Goal: Task Accomplishment & Management: Use online tool/utility

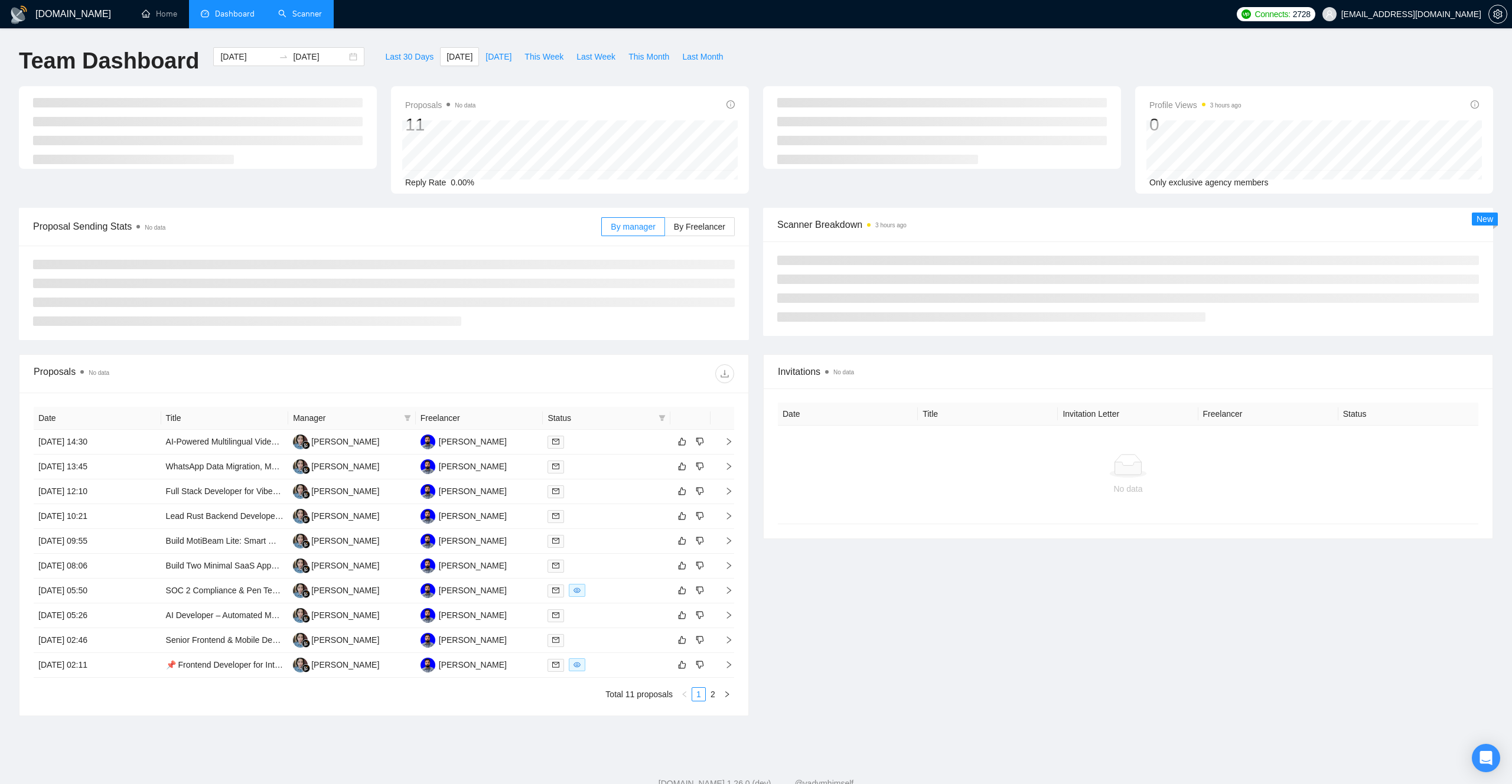
click at [292, 19] on link "Scanner" at bounding box center [299, 14] width 43 height 10
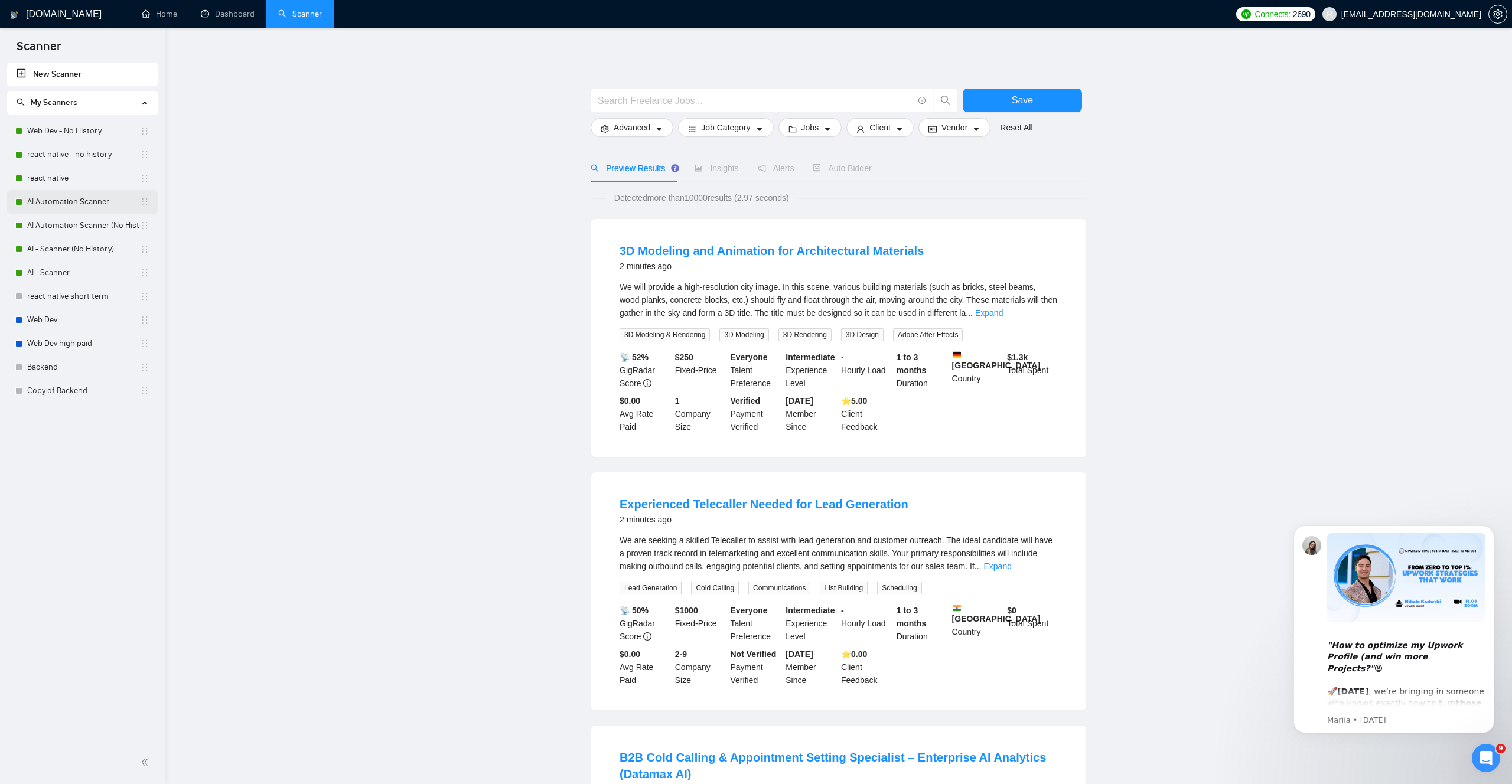
click at [54, 211] on link "AI Automation Scanner" at bounding box center [83, 202] width 113 height 24
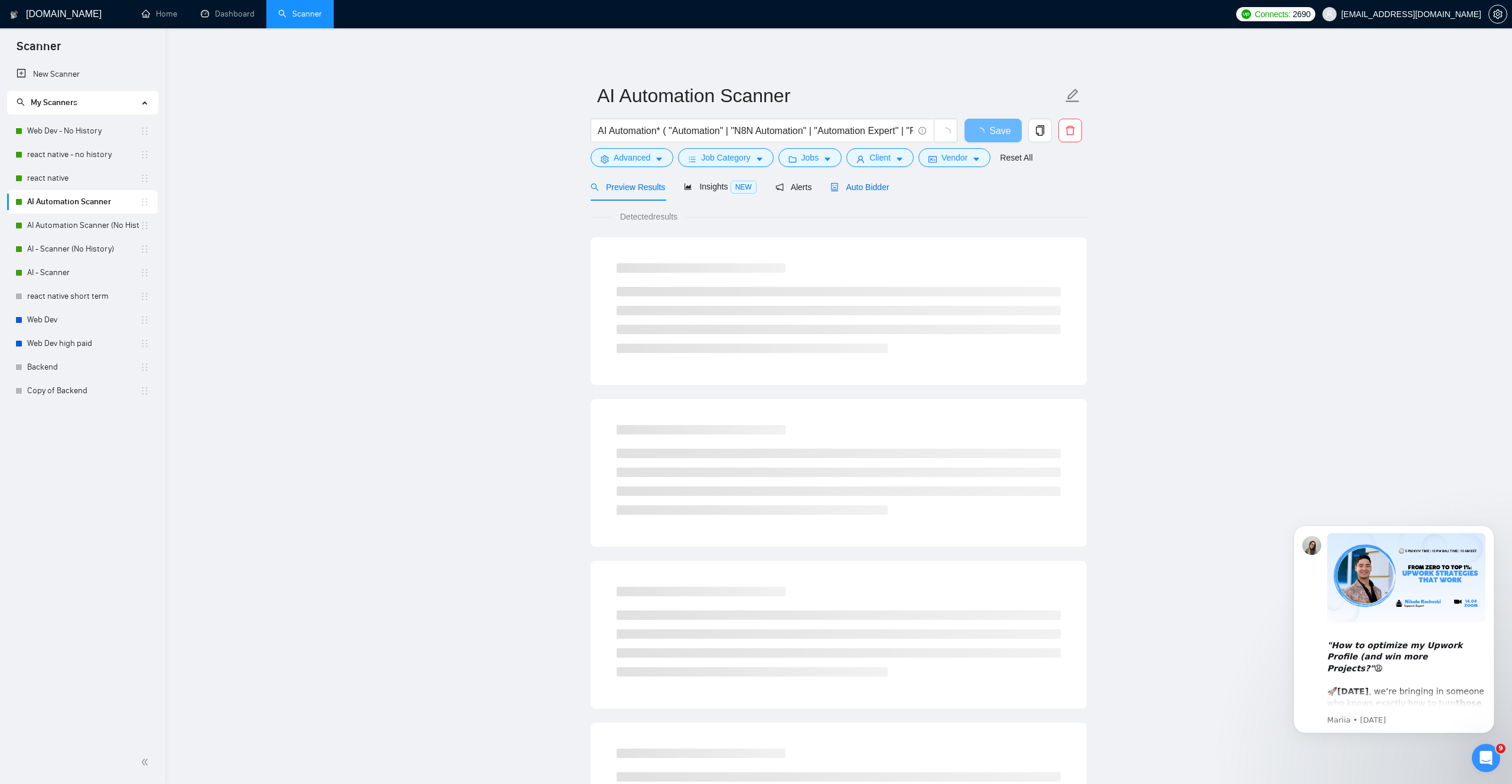
click at [856, 189] on span "Auto Bidder" at bounding box center [859, 187] width 59 height 9
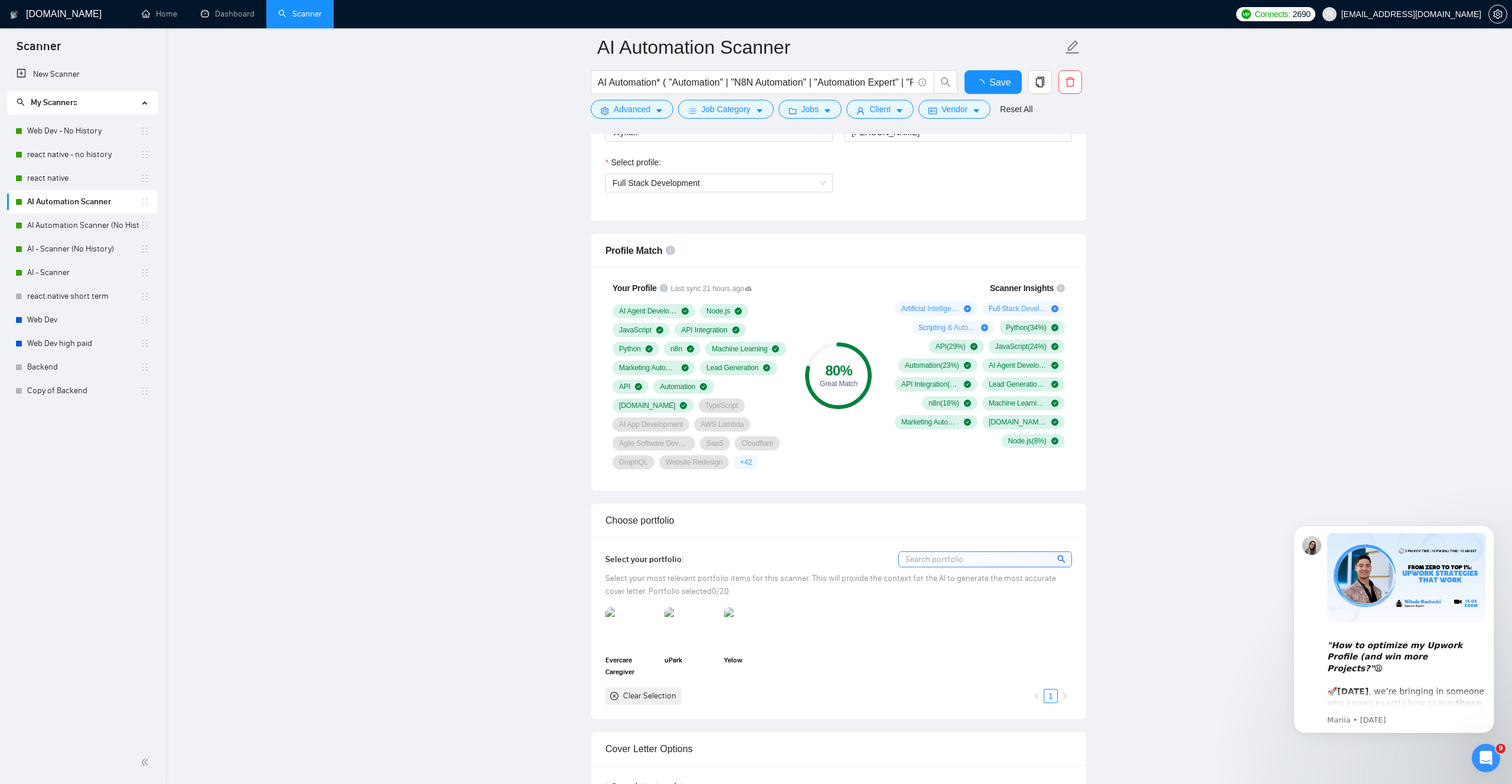
scroll to position [672, 0]
click at [1056, 306] on icon "plus-circle" at bounding box center [1055, 307] width 7 height 7
click at [47, 222] on link "AI Automation Scanner (No History)" at bounding box center [83, 226] width 113 height 24
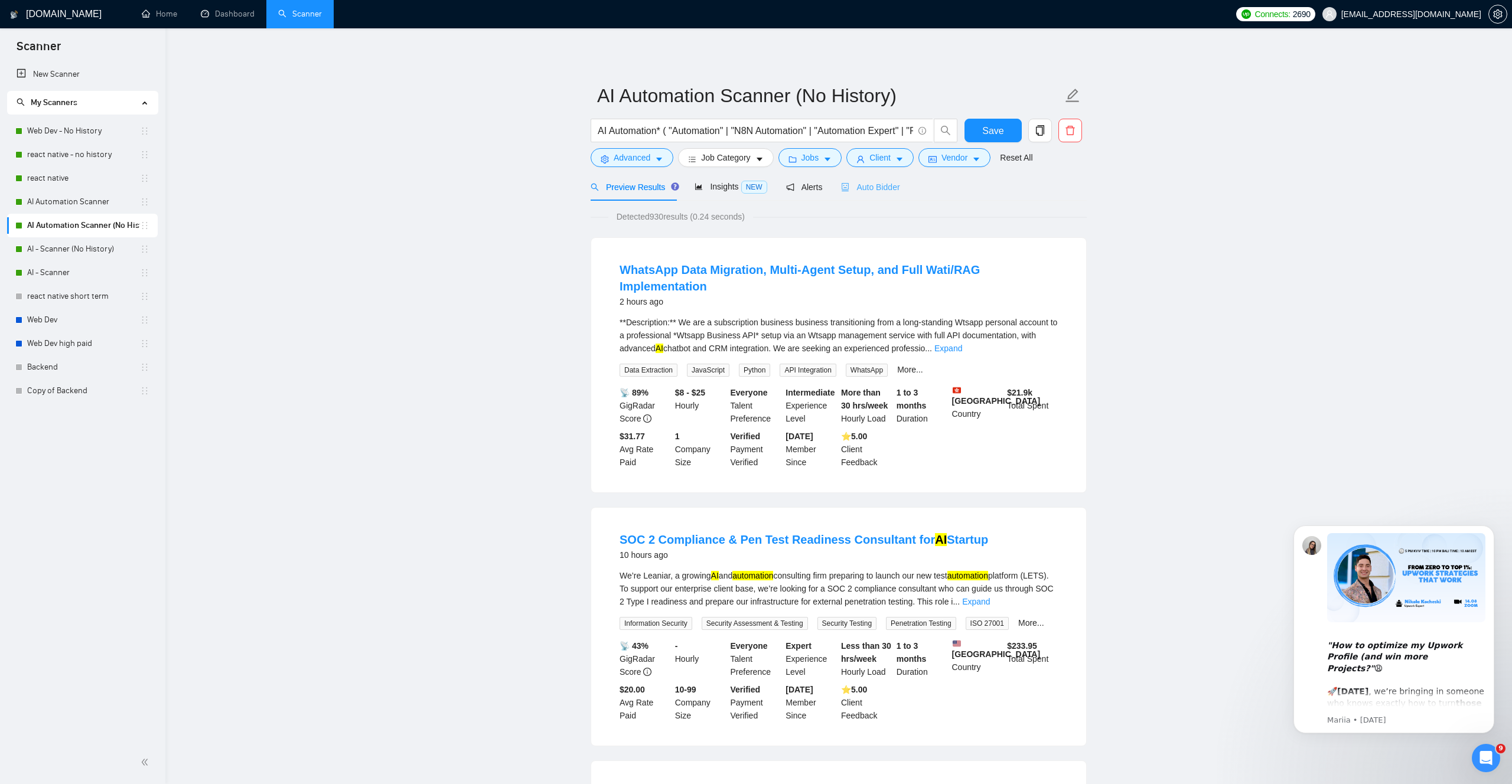
click at [882, 195] on div "Auto Bidder" at bounding box center [870, 187] width 59 height 28
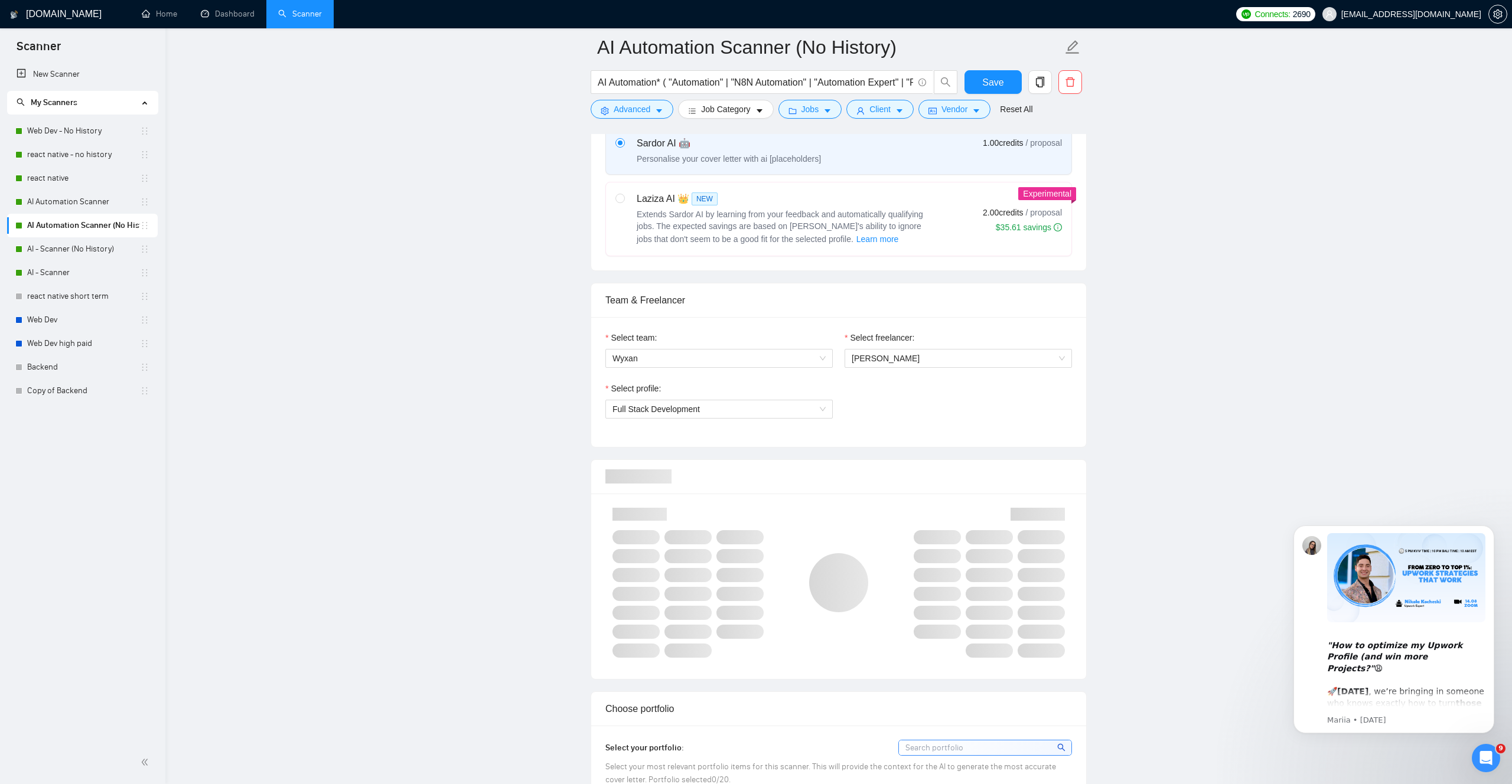
scroll to position [458, 0]
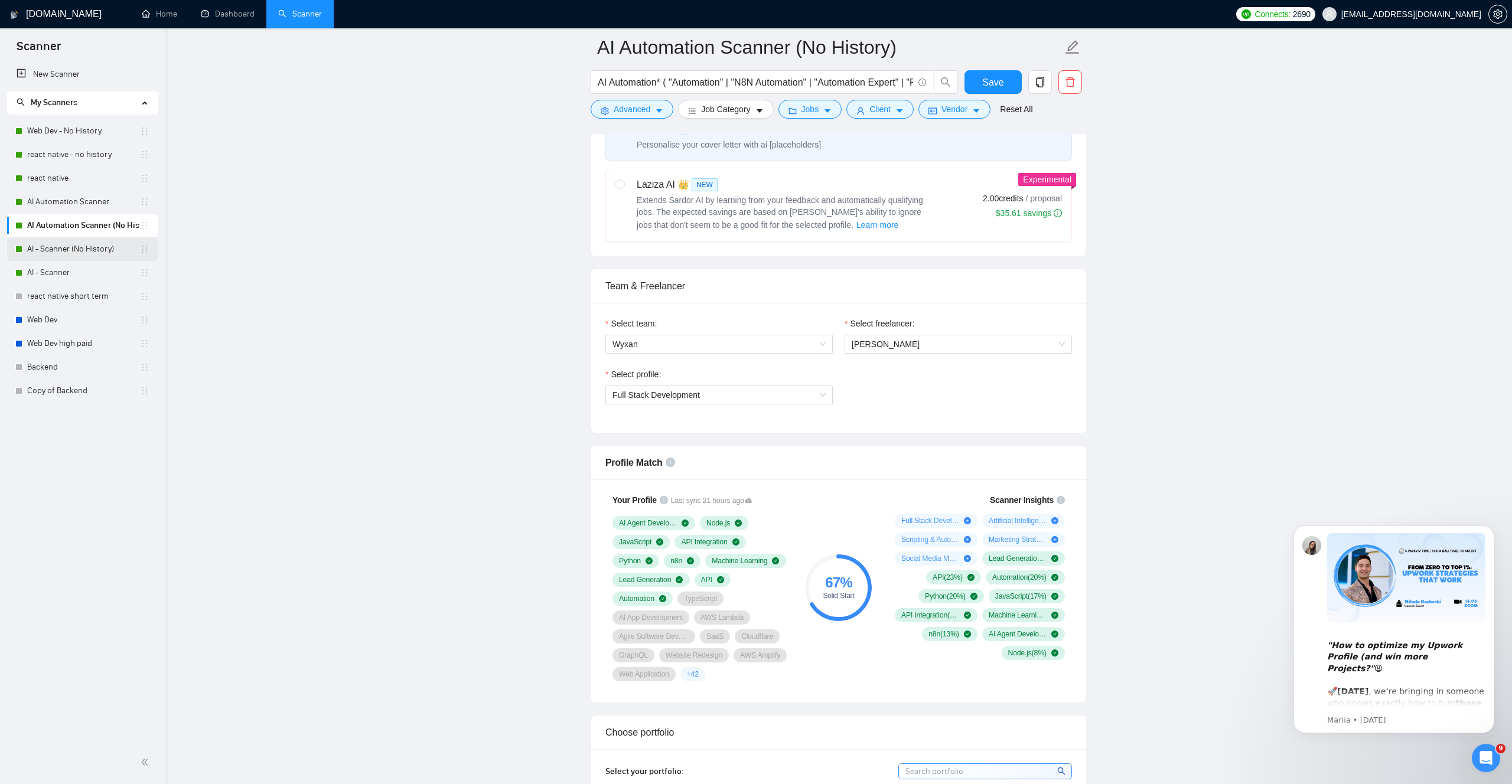
click at [89, 249] on link "AI - Scanner (No History)" at bounding box center [83, 249] width 113 height 24
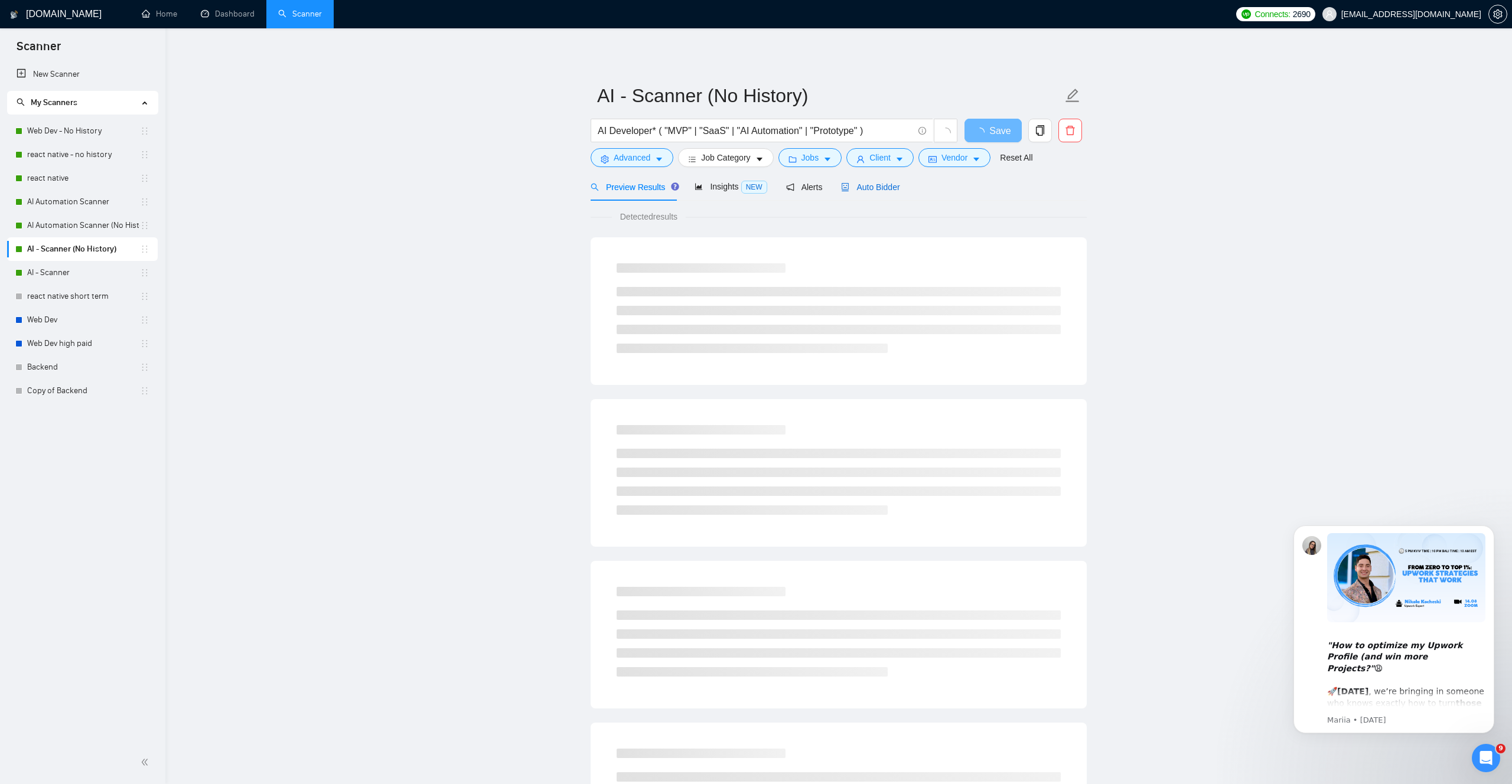
click at [886, 183] on span "Auto Bidder" at bounding box center [870, 187] width 59 height 9
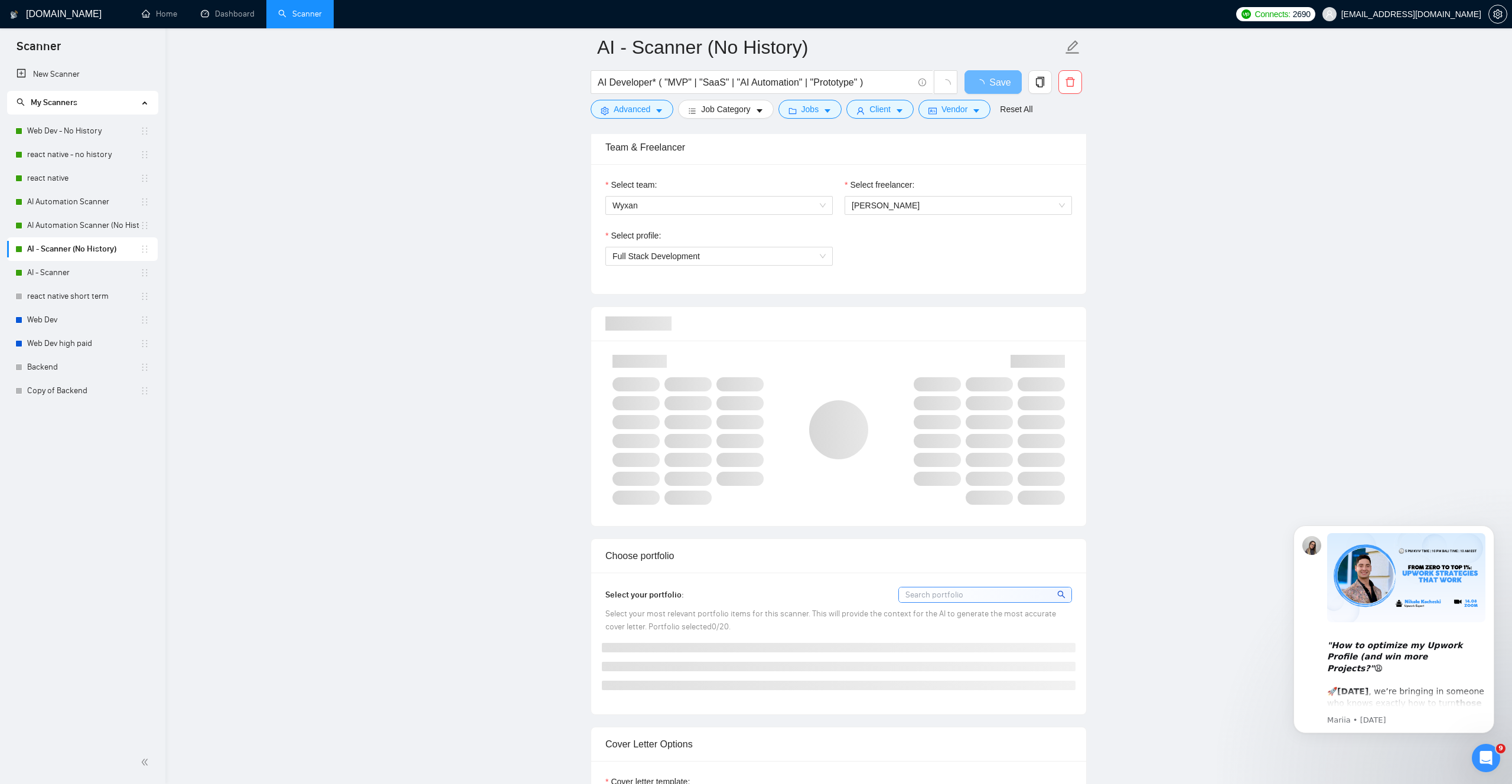
scroll to position [634, 0]
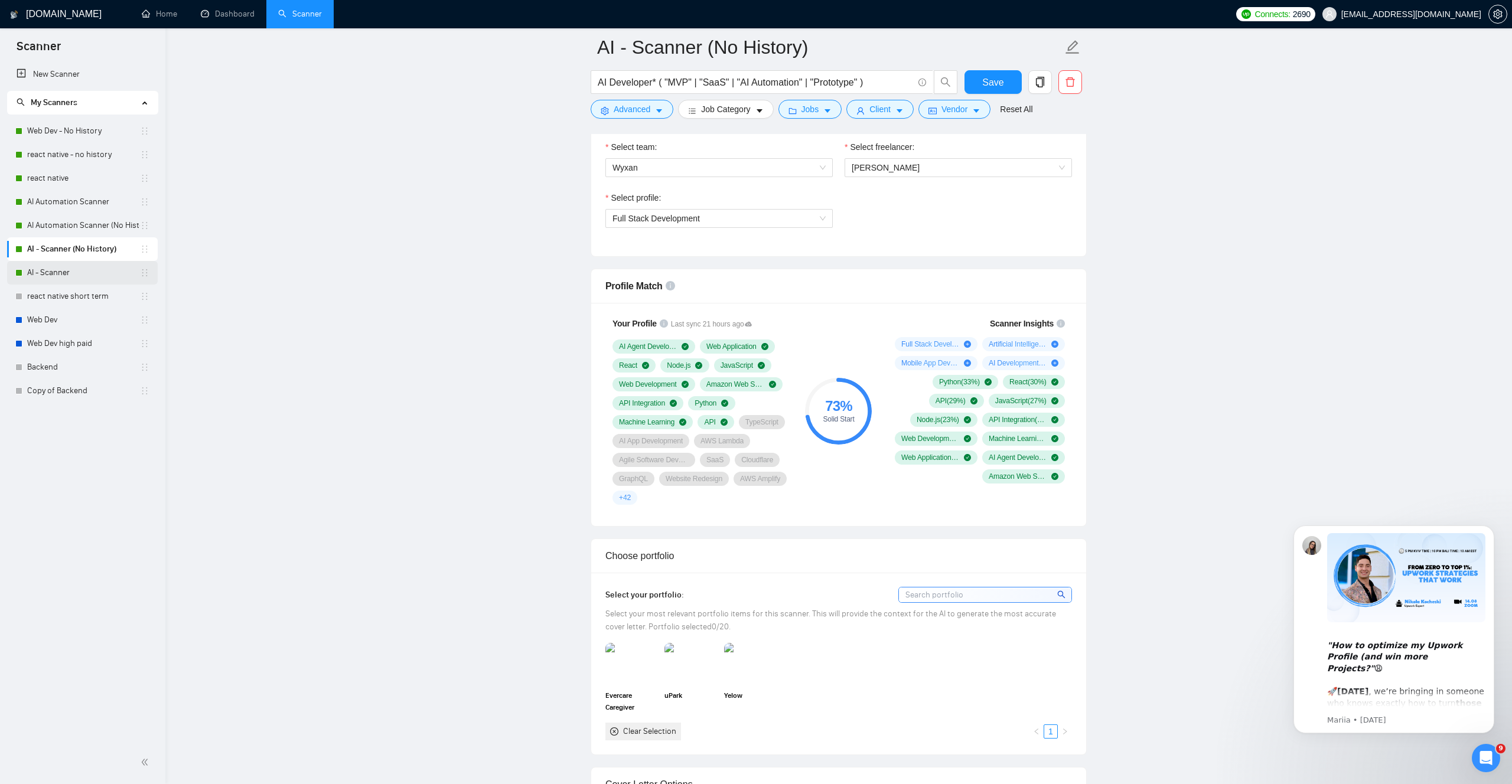
click at [57, 267] on link "AI - Scanner" at bounding box center [83, 273] width 113 height 24
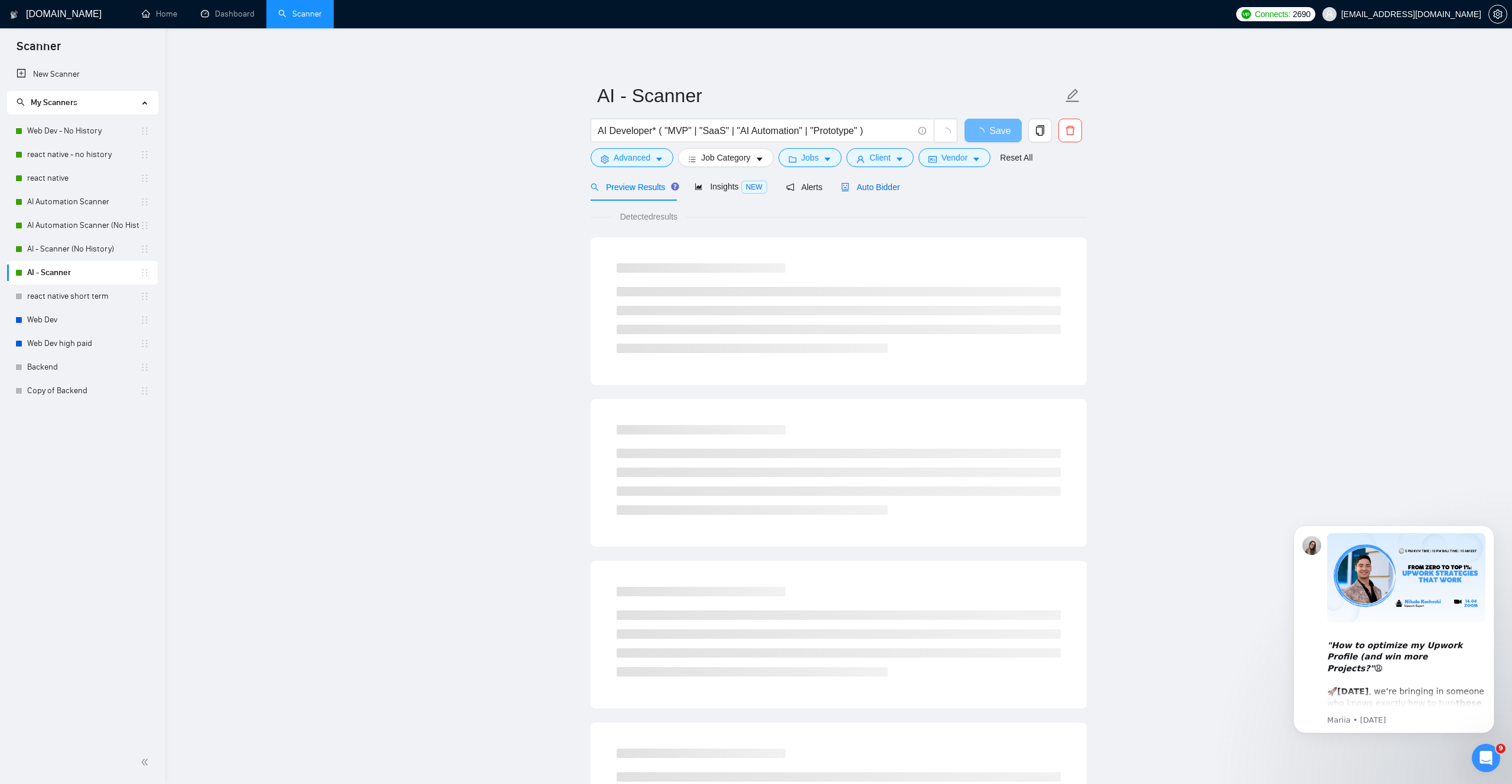
click at [891, 184] on span "Auto Bidder" at bounding box center [870, 187] width 59 height 9
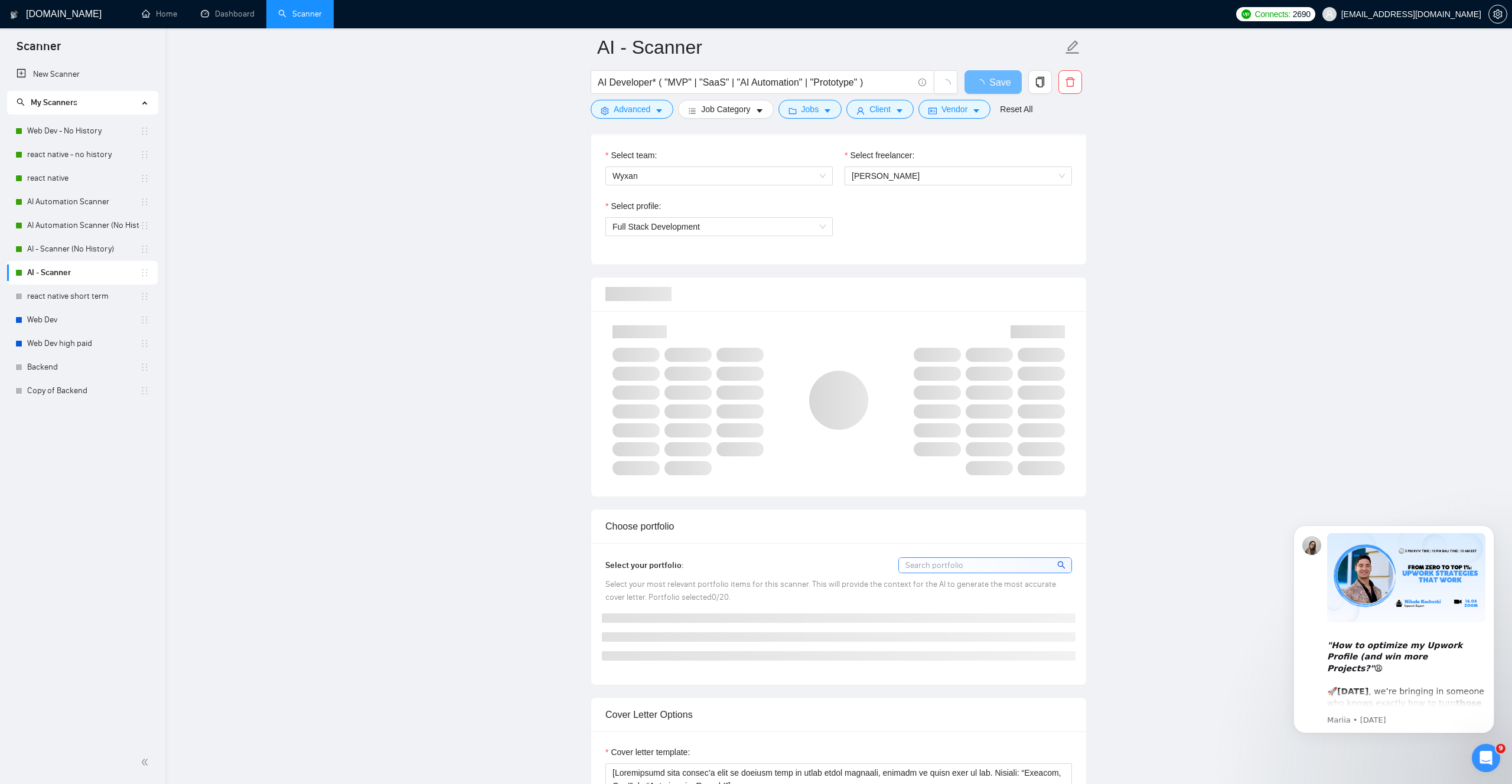
scroll to position [657, 0]
